Goal: Task Accomplishment & Management: Complete application form

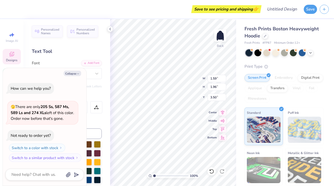
type textarea "x"
type input "1.78"
type input "6.22"
type textarea "x"
type input "6.17"
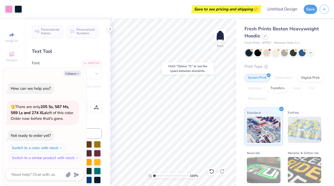
click at [100, 91] on div "Personalized Names Personalized Numbers Text Tool Add Font Font Gotham Black Sw…" at bounding box center [66, 102] width 87 height 166
click at [77, 73] on icon "button" at bounding box center [77, 73] width 3 height 3
type textarea "x"
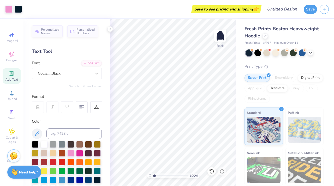
click at [49, 52] on div "Text Tool" at bounding box center [67, 51] width 70 height 7
click at [49, 51] on div "Text Tool" at bounding box center [67, 51] width 70 height 7
click at [58, 49] on div "Text Tool" at bounding box center [67, 51] width 70 height 7
click at [45, 31] on span "Personalized Names" at bounding box center [50, 30] width 19 height 7
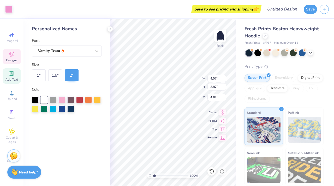
type input "1.59"
type input "1.96"
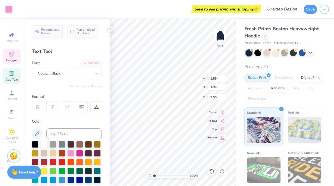
type input "3.60"
type input "4.07"
type input "3.87"
type input "4.82"
type input "1.85"
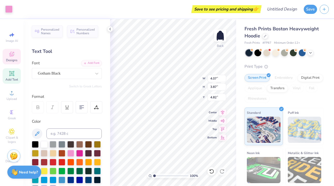
type input "0.59"
type input "6.56"
type input "4.07"
type input "3.87"
type input "4.82"
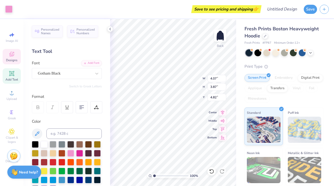
type input "1.85"
type input "0.59"
type input "6.45"
type textarea "1"
type textarea "1982"
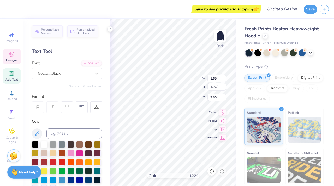
type textarea "W"
type input "3.04"
type input "1.98"
type input "3.49"
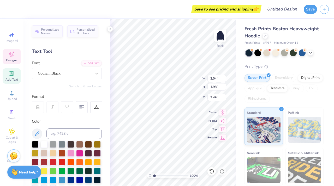
type textarea "WARNER"
type input "2.19"
type input "1.97"
type input "3.00"
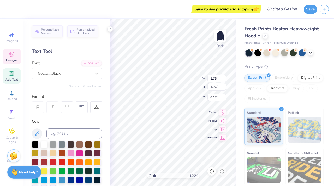
type input "0.55"
type input "5.77"
type textarea "h"
type textarea "HALL"
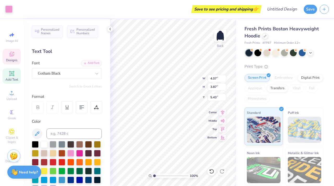
type input "5.43"
type input "1.86"
type input "0.59"
type input "7.14"
type input "5.21"
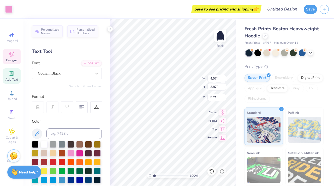
type input "1.86"
type input "0.59"
type input "6.75"
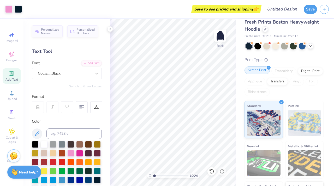
scroll to position [8, 0]
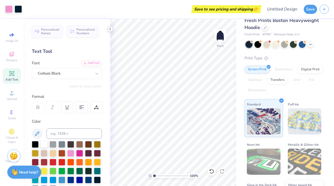
click at [108, 29] on icon at bounding box center [110, 29] width 4 height 4
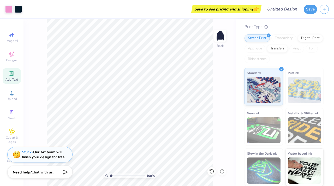
scroll to position [0, 0]
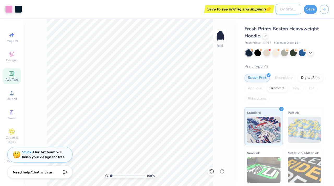
click at [278, 9] on input "Design Title" at bounding box center [289, 9] width 26 height 10
type input "[PERSON_NAME] Star"
click at [312, 10] on button "Save" at bounding box center [310, 8] width 13 height 9
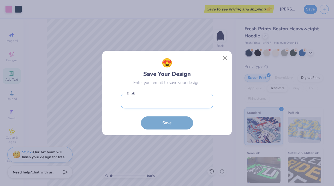
click at [177, 97] on input "email" at bounding box center [167, 100] width 92 height 14
type input "[EMAIL_ADDRESS][DOMAIN_NAME]"
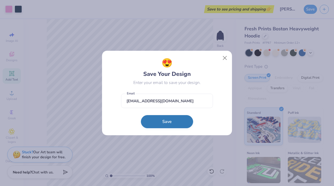
click at [160, 124] on button "Save" at bounding box center [167, 121] width 52 height 13
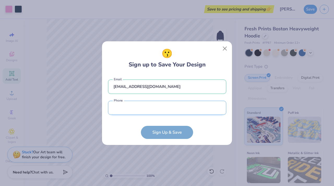
click at [154, 105] on input "tel" at bounding box center [167, 107] width 118 height 14
type input "[PHONE_NUMBER]"
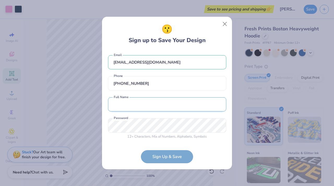
click at [154, 104] on input "text" at bounding box center [167, 104] width 118 height 14
drag, startPoint x: 139, startPoint y: 104, endPoint x: 128, endPoint y: 103, distance: 11.0
click at [128, 103] on input "[PERSON_NAME]" at bounding box center [167, 104] width 118 height 14
type input "[PERSON_NAME]"
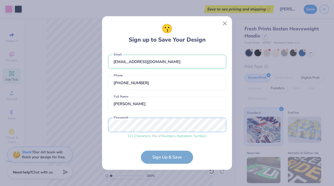
scroll to position [19, 0]
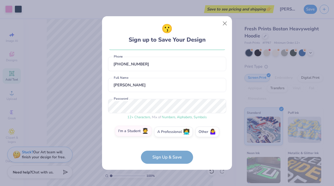
click at [133, 136] on div "I'm a Student 🧑‍🎓 A Professional 👩‍💻 Other 🤷‍♀️" at bounding box center [167, 132] width 118 height 13
click at [132, 132] on label "I'm a Student 🧑‍🎓" at bounding box center [133, 131] width 37 height 10
click at [165, 150] on input "I'm a Student 🧑‍🎓" at bounding box center [166, 151] width 3 height 3
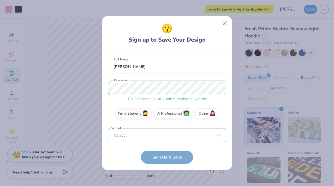
click at [129, 133] on div "Select..." at bounding box center [167, 135] width 118 height 14
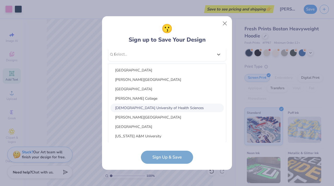
scroll to position [57, 0]
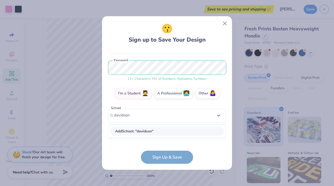
type input "davidson"
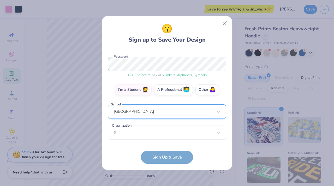
click at [133, 113] on div "[GEOGRAPHIC_DATA]" at bounding box center [167, 111] width 118 height 14
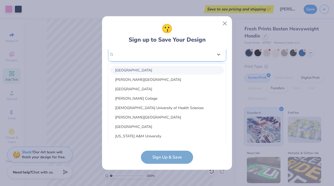
scroll to position [118, 0]
click at [141, 57] on div "[EMAIL_ADDRESS][DOMAIN_NAME] Email [PHONE_NUMBER] Phone [PERSON_NAME] Full Name…" at bounding box center [167, 95] width 118 height 93
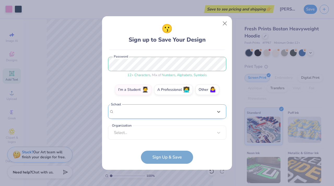
click at [123, 115] on div "Select is focused ,type to refine list, press Down to open the menu, [GEOGRAPHI…" at bounding box center [167, 111] width 118 height 14
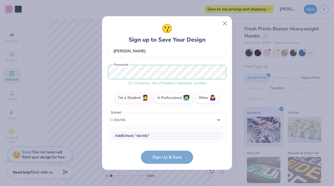
scroll to position [52, 0]
type input "davidson"
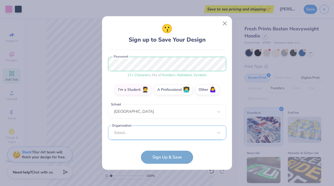
click at [123, 131] on div "Select..." at bounding box center [167, 132] width 118 height 14
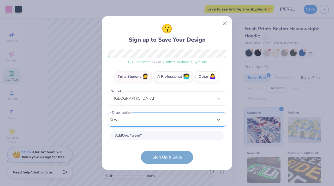
scroll to position [74, 0]
type input "w"
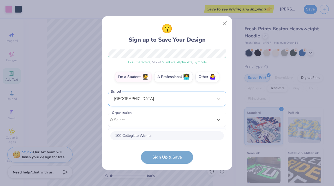
click at [166, 107] on div "[EMAIL_ADDRESS][DOMAIN_NAME] Email [PHONE_NUMBER] Phone [PERSON_NAME] Full Name…" at bounding box center [167, 95] width 118 height 93
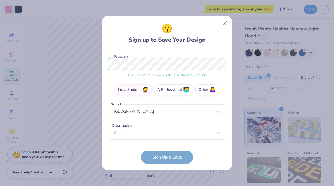
click at [158, 158] on form "[EMAIL_ADDRESS][DOMAIN_NAME] Email [PHONE_NUMBER] Phone [PERSON_NAME] Full Name…" at bounding box center [167, 106] width 118 height 114
click at [160, 162] on form "[EMAIL_ADDRESS][DOMAIN_NAME] Email [PHONE_NUMBER] Phone [PERSON_NAME] Full Name…" at bounding box center [167, 106] width 118 height 114
click at [146, 134] on div "Select..." at bounding box center [167, 132] width 118 height 14
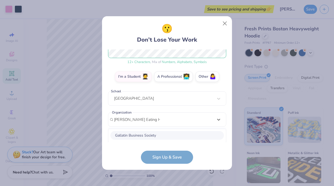
scroll to position [139, 0]
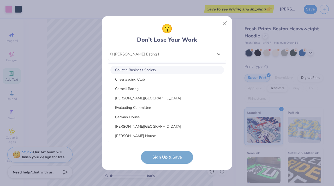
type input "[PERSON_NAME] Eating House"
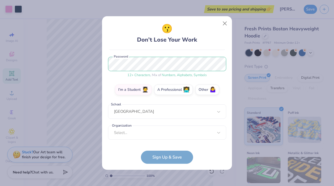
click at [227, 45] on div "😗 Don’t Lose Your Work [EMAIL_ADDRESS][DOMAIN_NAME] Email [PHONE_NUMBER] Phone …" at bounding box center [167, 92] width 130 height 153
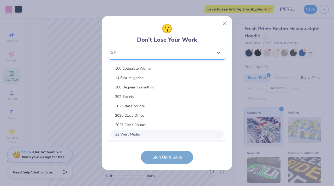
click at [133, 132] on div "option focused, 8 of 45. 45 results available. Use Up and Down to choose option…" at bounding box center [167, 92] width 118 height 95
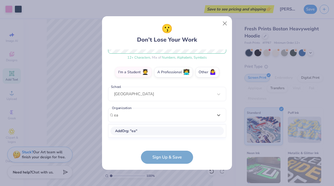
type input "e"
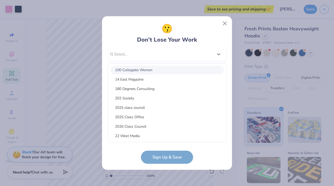
click at [228, 52] on div "😗 Don’t Lose Your Work [EMAIL_ADDRESS][DOMAIN_NAME] Email [PHONE_NUMBER] Phone …" at bounding box center [167, 92] width 130 height 153
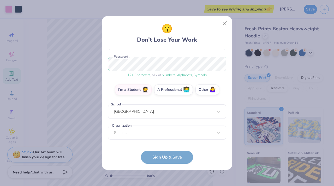
click at [159, 156] on form "[EMAIL_ADDRESS][DOMAIN_NAME] Email [PHONE_NUMBER] Phone [PERSON_NAME] Full Name…" at bounding box center [167, 106] width 118 height 114
click at [138, 90] on label "I'm a Student 🧑‍🎓" at bounding box center [133, 88] width 37 height 10
click at [165, 150] on input "I'm a Student 🧑‍🎓" at bounding box center [166, 151] width 3 height 3
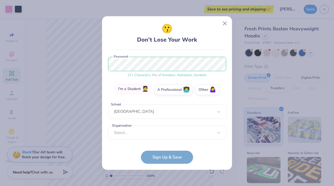
click at [149, 84] on label "I'm a Student 🧑‍🎓" at bounding box center [133, 88] width 37 height 10
click at [165, 150] on input "I'm a Student 🧑‍🎓" at bounding box center [166, 151] width 3 height 3
click at [206, 89] on label "Other 🤷‍♀️" at bounding box center [207, 88] width 24 height 10
click at [169, 150] on input "Other 🤷‍♀️" at bounding box center [166, 151] width 3 height 3
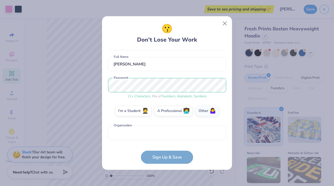
click at [163, 155] on form "[EMAIL_ADDRESS][DOMAIN_NAME] Email [PHONE_NUMBER] Phone [PERSON_NAME] Full Name…" at bounding box center [167, 106] width 118 height 114
click at [140, 107] on label "I'm a Student 🧑‍🎓" at bounding box center [133, 110] width 37 height 10
click at [165, 150] on input "I'm a Student 🧑‍🎓" at bounding box center [166, 151] width 3 height 3
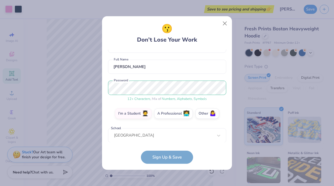
scroll to position [61, 0]
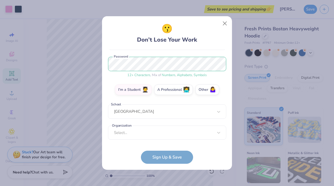
click at [158, 156] on form "[EMAIL_ADDRESS][DOMAIN_NAME] Email [PHONE_NUMBER] Phone [PERSON_NAME] Full Name…" at bounding box center [167, 106] width 118 height 114
click at [161, 156] on form "[EMAIL_ADDRESS][DOMAIN_NAME] Email [PHONE_NUMBER] Phone [PERSON_NAME] Full Name…" at bounding box center [167, 106] width 118 height 114
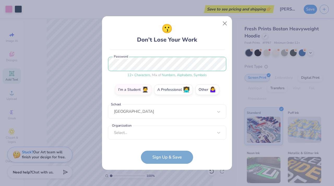
click at [203, 156] on form "[EMAIL_ADDRESS][DOMAIN_NAME] Email [PHONE_NUMBER] Phone [PERSON_NAME] Full Name…" at bounding box center [167, 106] width 118 height 114
click at [181, 130] on div "Select..." at bounding box center [167, 132] width 118 height 14
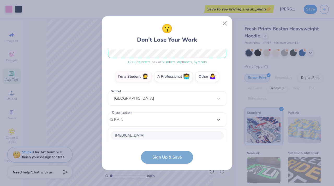
scroll to position [139, 0]
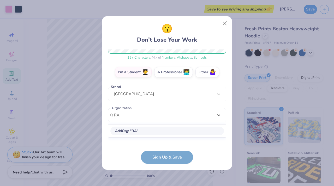
type input "R"
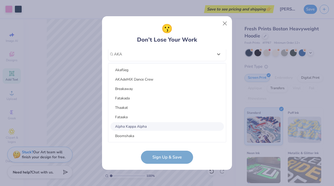
click at [164, 123] on div "Alpha Kappa Alpha" at bounding box center [167, 126] width 114 height 9
type input "AKA"
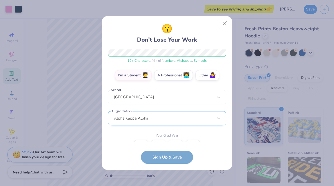
scroll to position [82, 0]
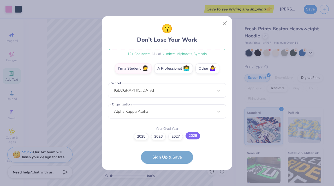
click at [191, 135] on label "2028" at bounding box center [193, 135] width 15 height 7
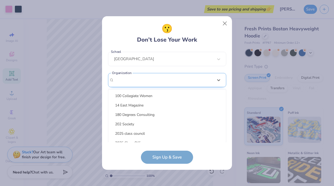
scroll to position [139, 0]
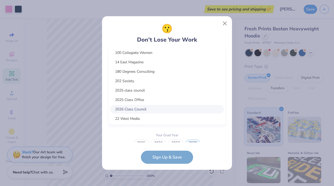
click at [183, 77] on div "option focused, 7 of 45. 45 results available. Use Up and Down to choose option…" at bounding box center [167, 77] width 118 height 95
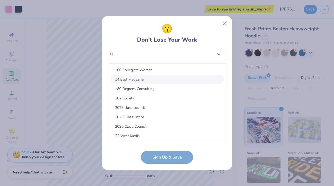
type input "w"
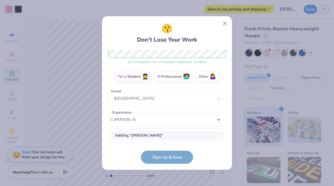
scroll to position [74, 0]
type input "[PERSON_NAME]"
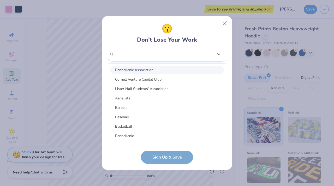
click at [170, 55] on div "[EMAIL_ADDRESS][DOMAIN_NAME] Email [PHONE_NUMBER] Phone [PERSON_NAME] Full Name…" at bounding box center [167, 95] width 118 height 93
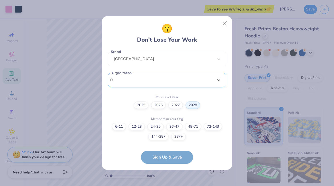
click at [130, 79] on div "Select is focused ,type to refine list, press Down to open the menu, Alpha Kapp…" at bounding box center [167, 80] width 118 height 14
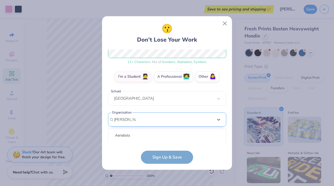
scroll to position [139, 0]
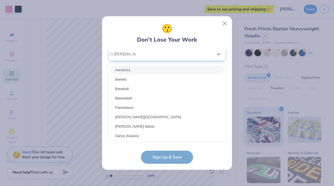
type input "[PERSON_NAME]"
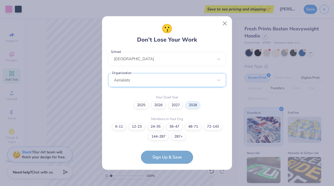
click at [138, 86] on div "Aerialists" at bounding box center [167, 80] width 118 height 14
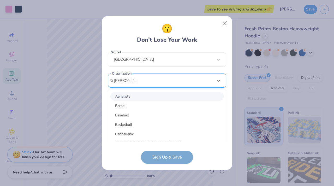
scroll to position [105, 0]
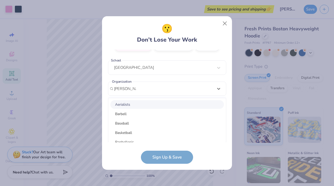
type input "[PERSON_NAME]"
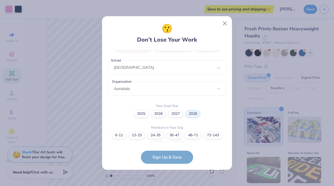
click at [139, 79] on div "[EMAIL_ADDRESS][DOMAIN_NAME] Email [PHONE_NUMBER] Phone [PERSON_NAME] Full Name…" at bounding box center [167, 95] width 118 height 93
click at [137, 85] on div "Aerialists" at bounding box center [167, 88] width 118 height 14
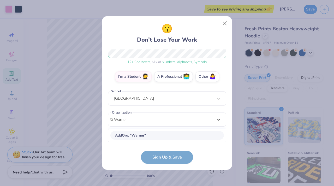
scroll to position [74, 0]
click at [118, 117] on input "[PERSON_NAME]" at bounding box center [125, 120] width 22 height 6
click at [134, 119] on input "[PERSON_NAME]" at bounding box center [125, 120] width 22 height 6
click at [136, 120] on input "[PERSON_NAME]" at bounding box center [125, 120] width 22 height 6
type input "[PERSON_NAME]"
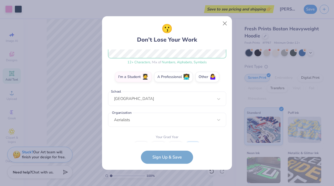
click at [140, 109] on div "[EMAIL_ADDRESS][DOMAIN_NAME] Email [PHONE_NUMBER] Phone [PERSON_NAME] Full Name…" at bounding box center [167, 95] width 118 height 93
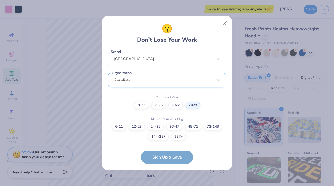
click at [211, 80] on div "Aerialists" at bounding box center [167, 80] width 118 height 14
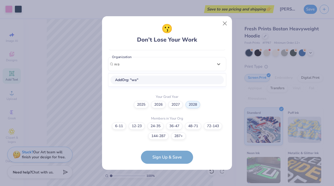
scroll to position [139, 0]
type input "w"
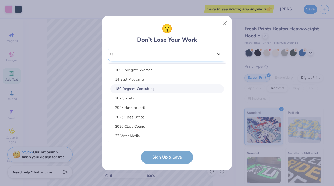
click at [220, 53] on div "[EMAIL_ADDRESS][DOMAIN_NAME] Email [PHONE_NUMBER] Phone [PERSON_NAME] Full Name…" at bounding box center [167, 95] width 118 height 93
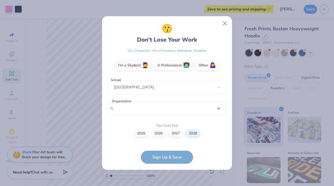
scroll to position [113, 0]
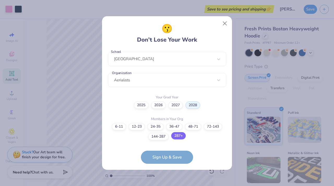
click at [175, 135] on label "287+" at bounding box center [178, 135] width 15 height 7
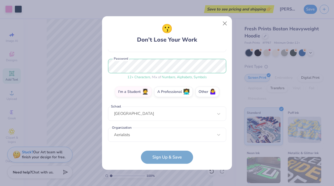
scroll to position [114, 0]
